Goal: Task Accomplishment & Management: Manage account settings

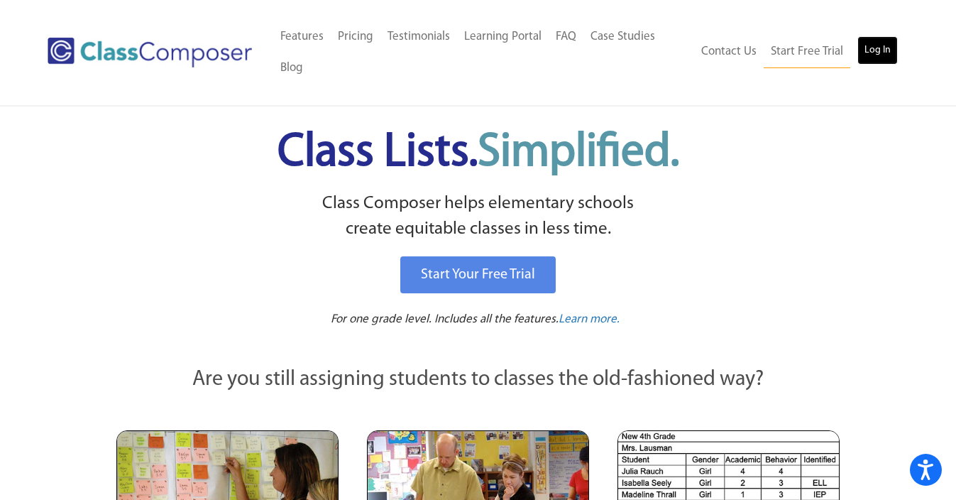
click at [875, 52] on link "Log In" at bounding box center [877, 50] width 40 height 28
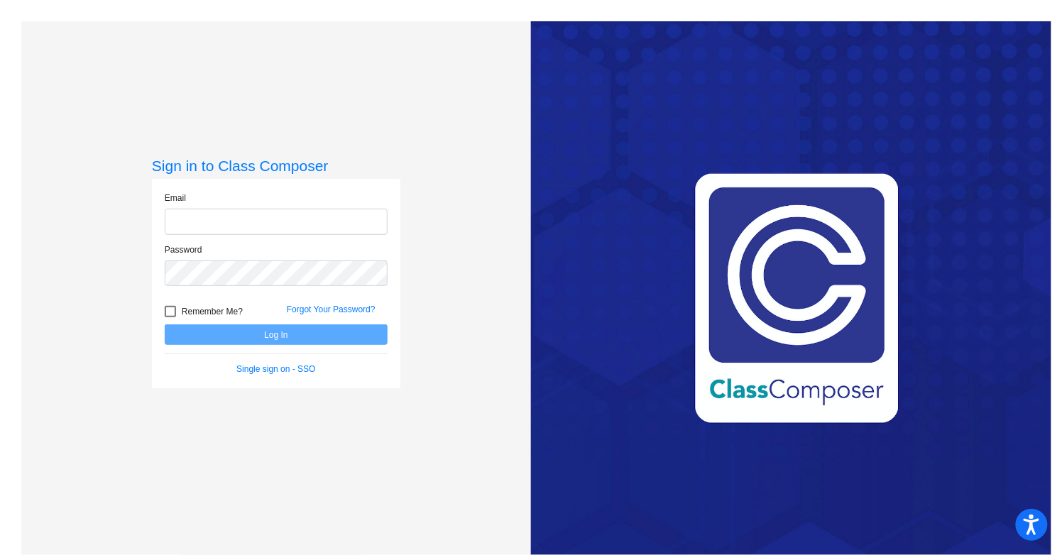
type input "[EMAIL_ADDRESS][DOMAIN_NAME]"
click at [304, 332] on button "Log In" at bounding box center [276, 334] width 223 height 21
